Goal: Check status

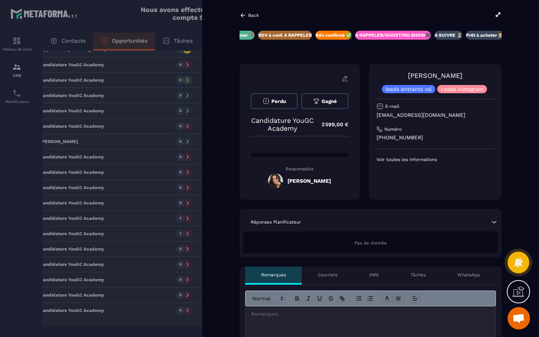
click at [271, 100] on button "Perdu" at bounding box center [274, 101] width 47 height 16
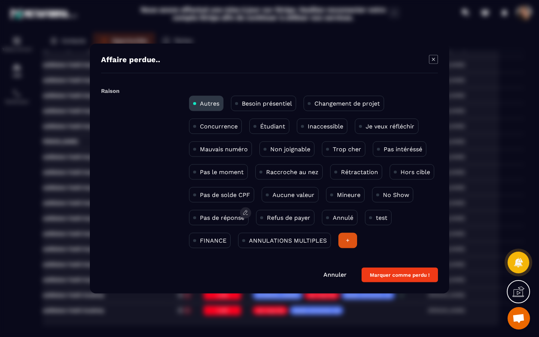
click at [256, 222] on div "Pas de réponse" at bounding box center [285, 217] width 58 height 15
click at [433, 55] on icon "Modal window" at bounding box center [433, 59] width 9 height 9
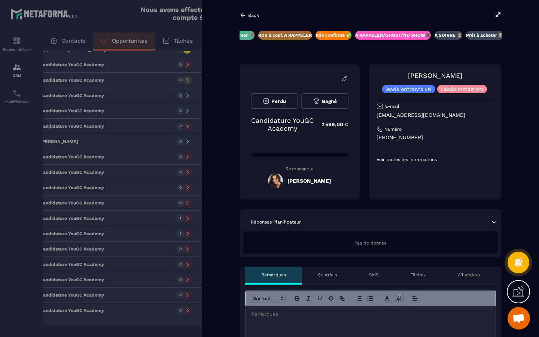
click at [281, 103] on span "Perdu" at bounding box center [278, 101] width 15 height 6
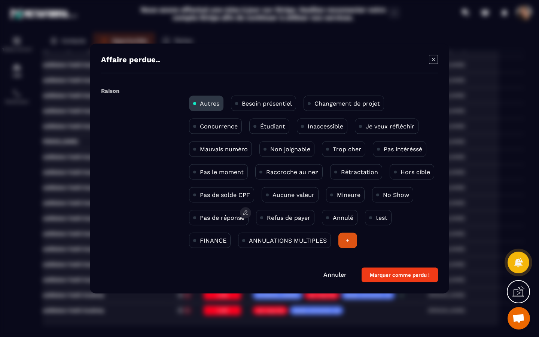
click at [225, 217] on p "Pas de réponse" at bounding box center [222, 217] width 45 height 7
click at [433, 278] on button "Marquer comme perdu !" at bounding box center [399, 275] width 76 height 15
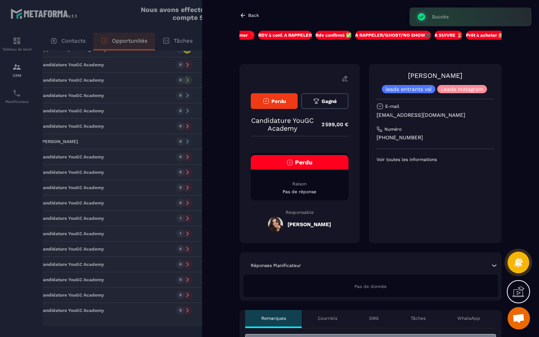
click at [239, 18] on icon at bounding box center [242, 15] width 7 height 7
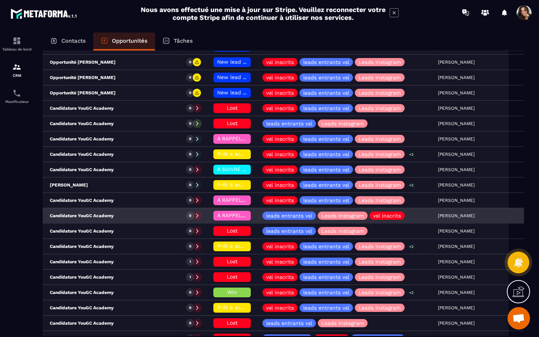
scroll to position [0, 13]
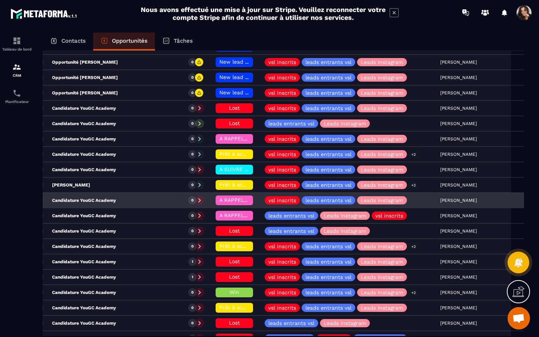
click at [119, 204] on div "Candidature YouGC Academy" at bounding box center [109, 200] width 144 height 15
